Goal: Information Seeking & Learning: Learn about a topic

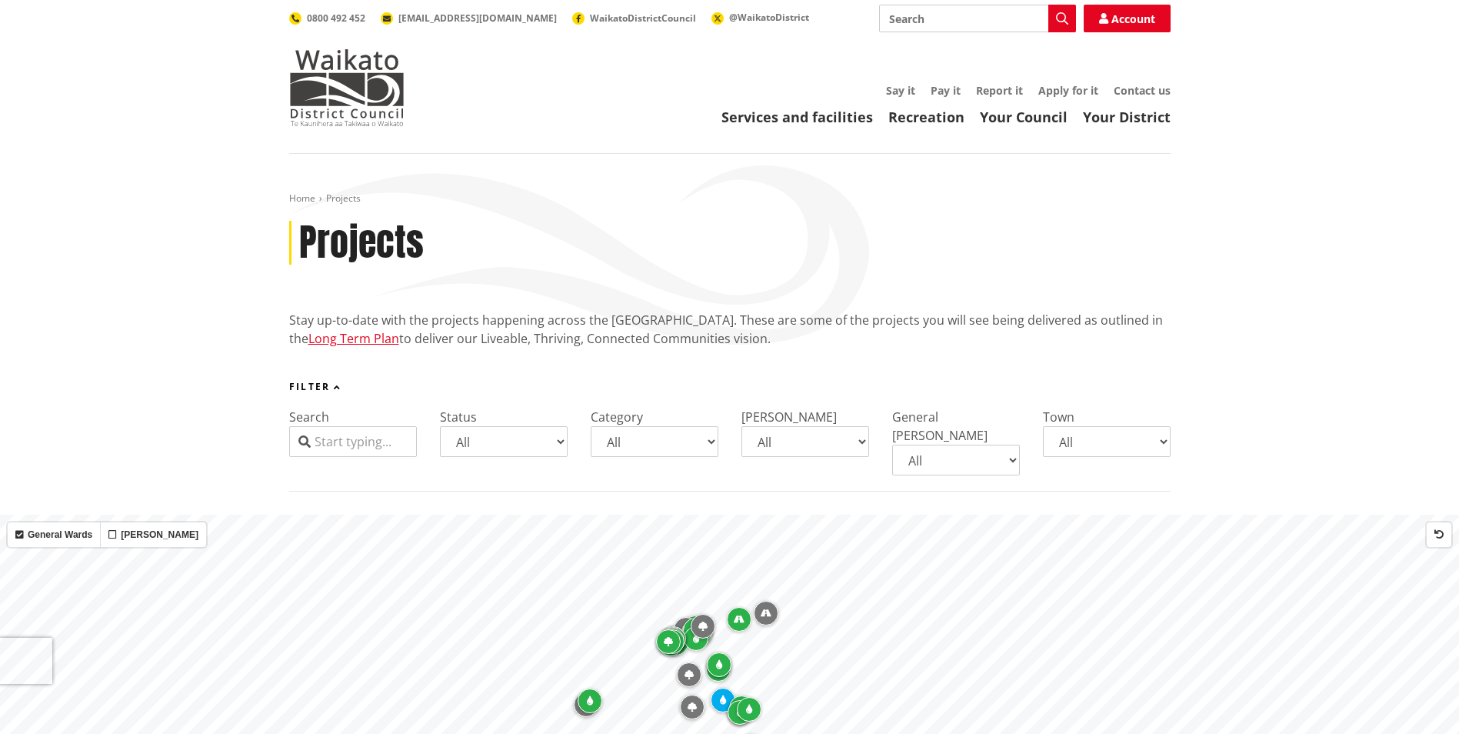
click at [708, 442] on select "All Parks and reserves Public facilities Roading Rubbish and recycling Strategi…" at bounding box center [654, 441] width 128 height 31
select select "Rubbish and recycling"
click at [590, 426] on select "All Parks and reserves Public facilities Roading Rubbish and recycling Strategi…" at bounding box center [654, 441] width 128 height 31
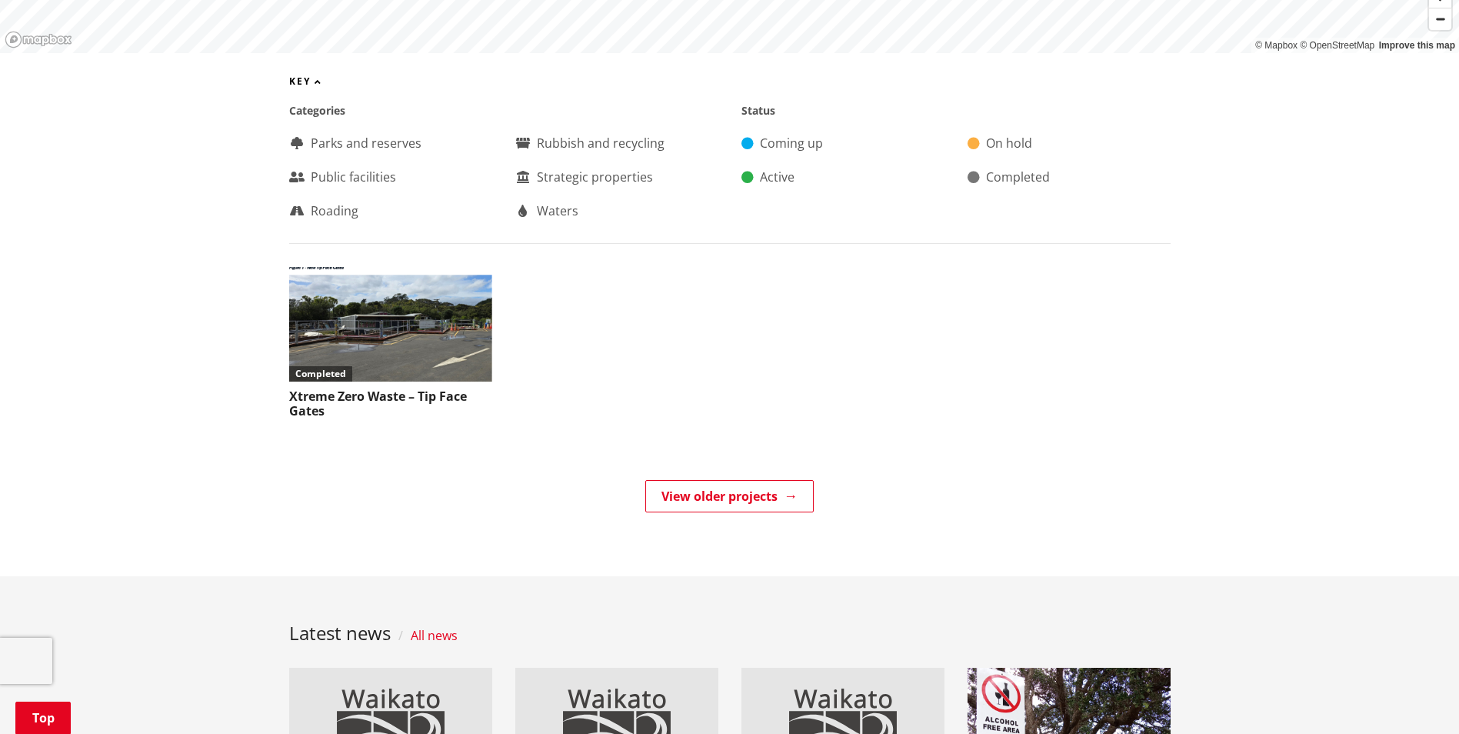
scroll to position [944, 0]
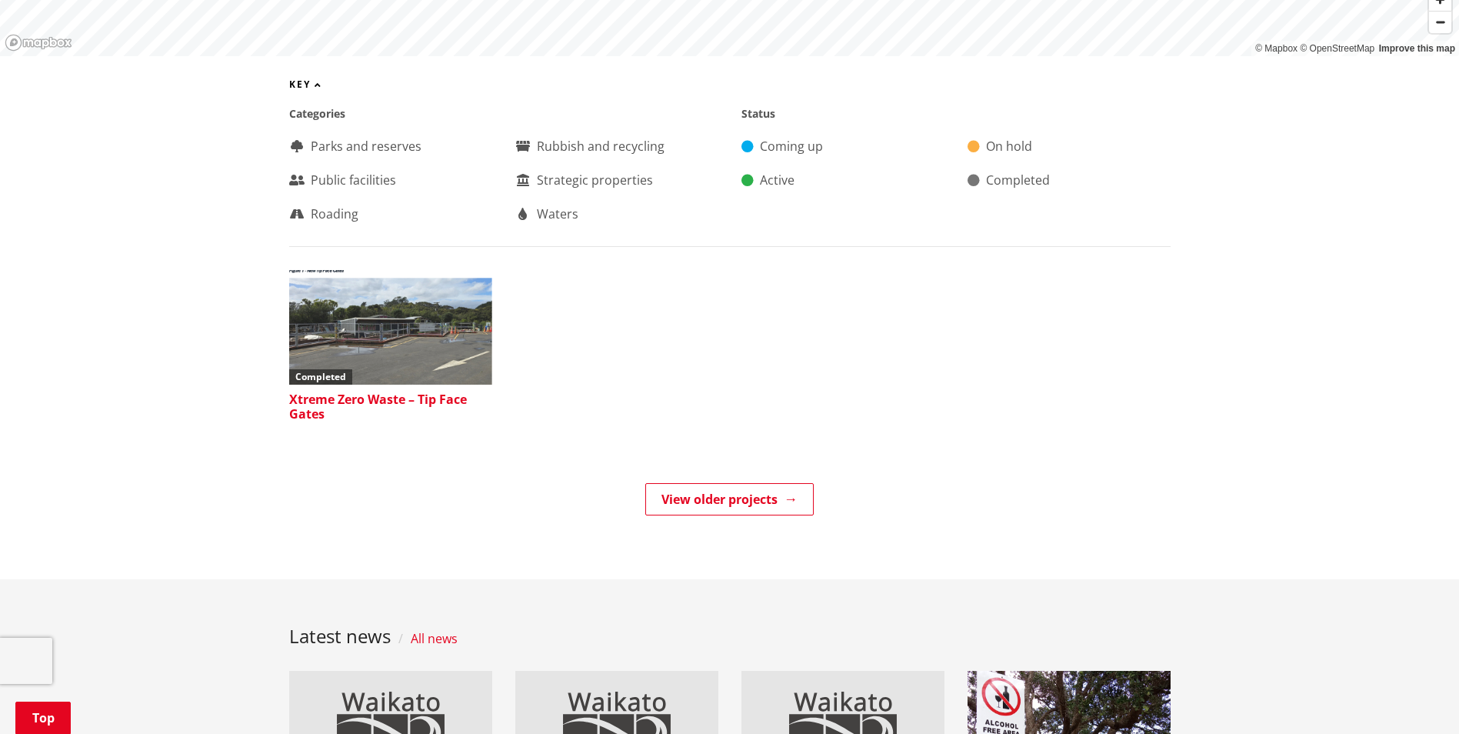
click at [437, 348] on img at bounding box center [390, 327] width 203 height 115
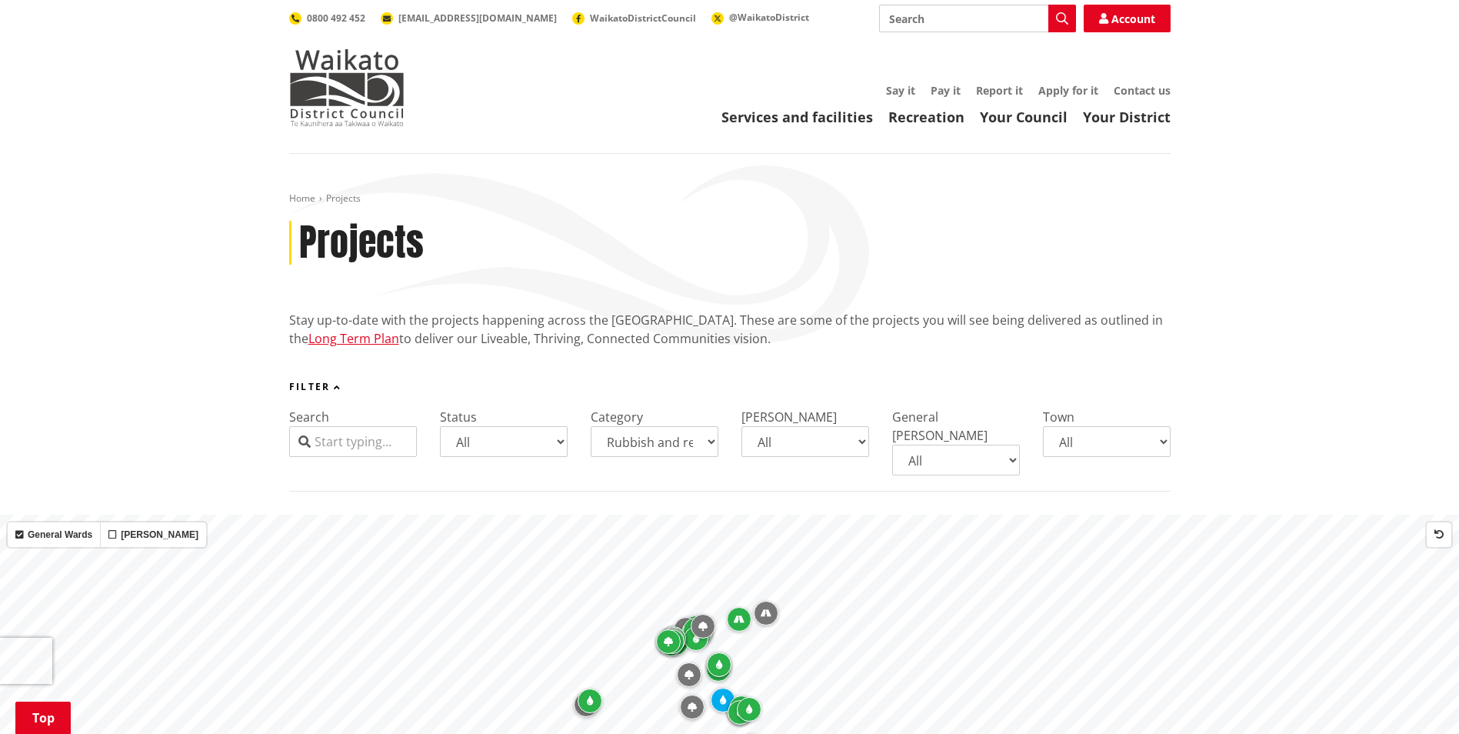
select select "Rubbish and recycling"
